Goal: Task Accomplishment & Management: Manage account settings

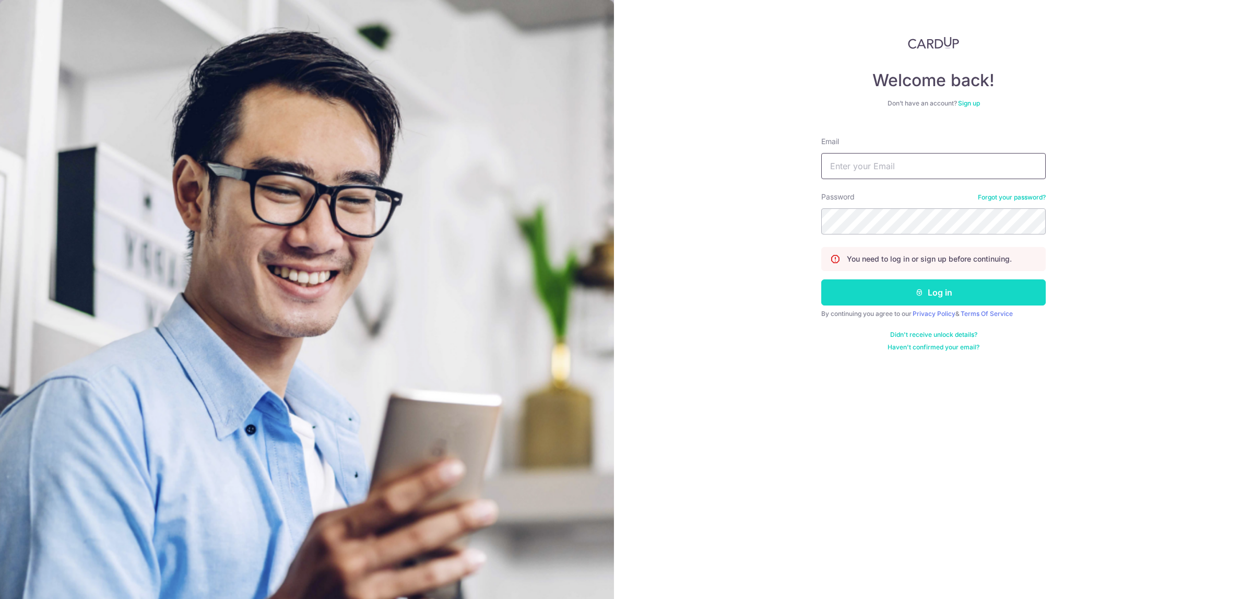
type input "[PERSON_NAME][EMAIL_ADDRESS][DOMAIN_NAME]"
click at [843, 302] on button "Log in" at bounding box center [933, 292] width 225 height 26
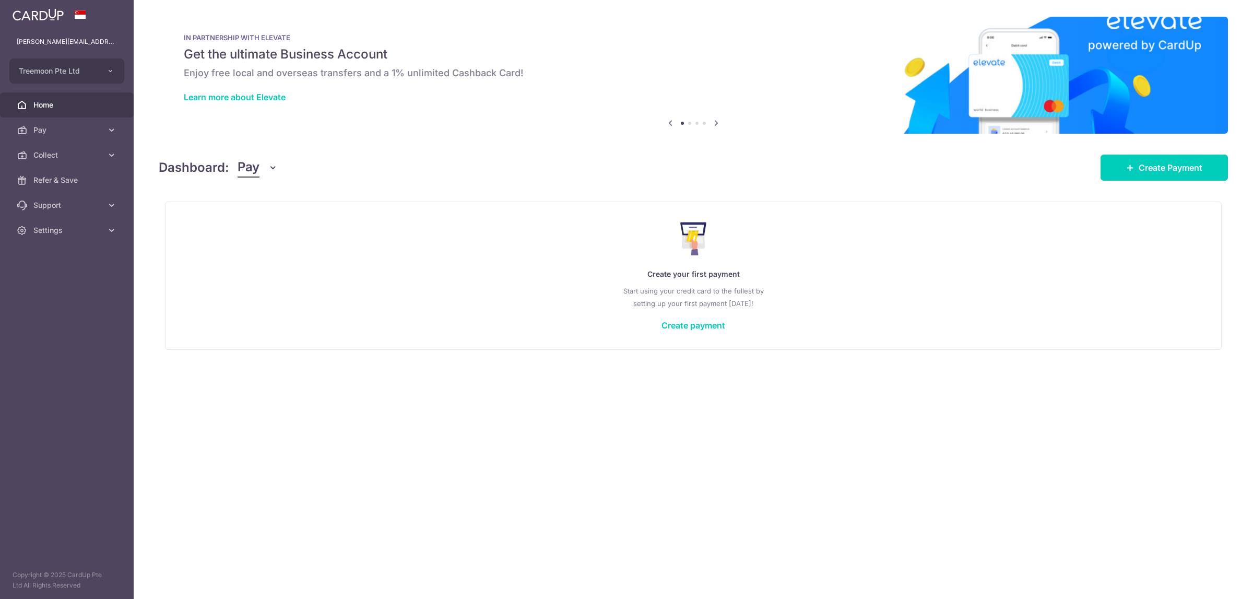
click at [240, 176] on span "Pay" at bounding box center [249, 168] width 22 height 20
click at [265, 225] on link "Collect" at bounding box center [292, 221] width 109 height 25
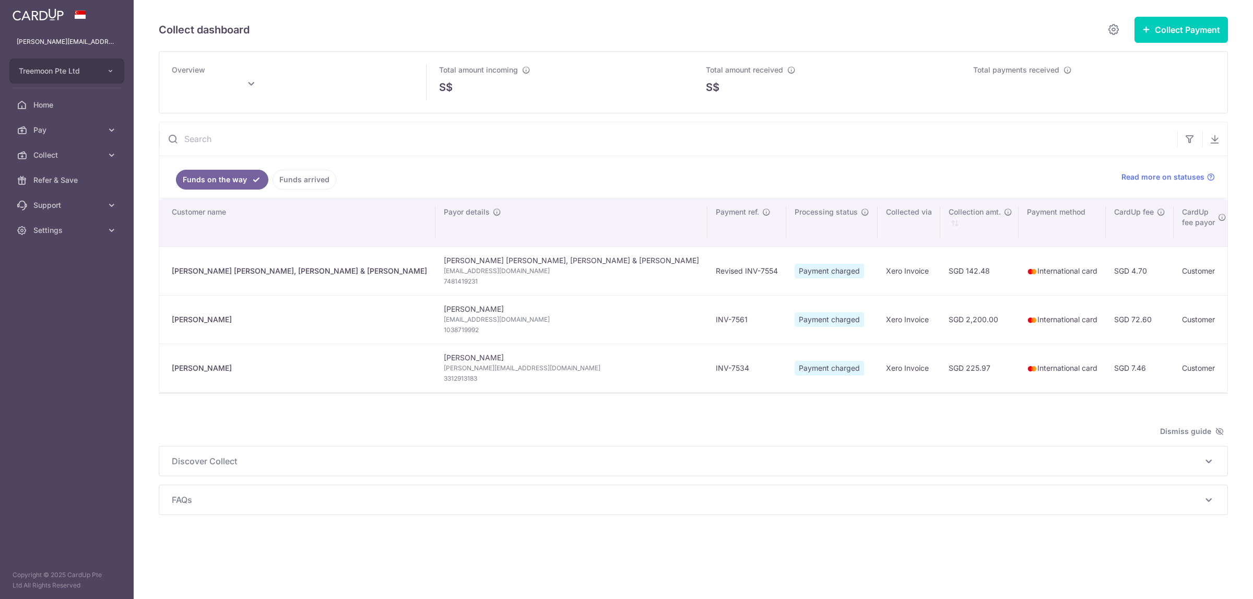
click at [270, 165] on ul "Funds on the way Funds arrived" at bounding box center [634, 177] width 950 height 42
type input "October 2025"
